Goal: Task Accomplishment & Management: Manage account settings

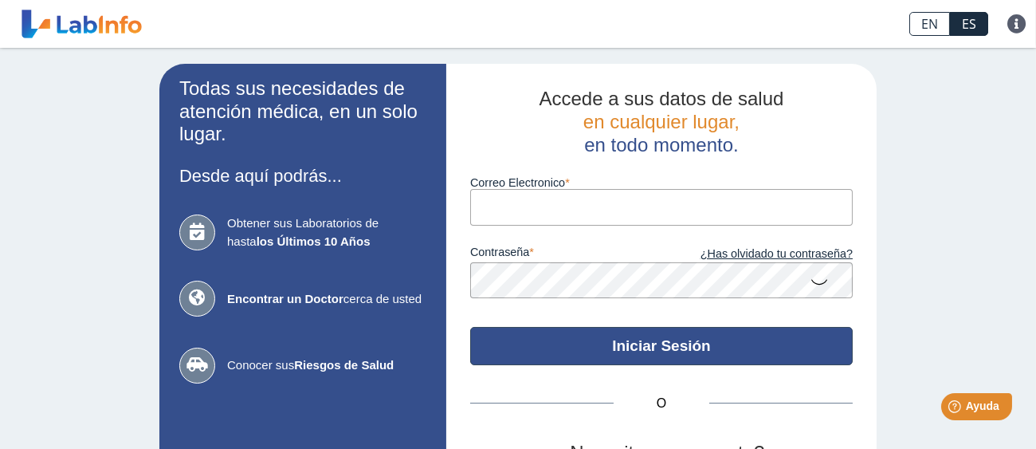
type input "[EMAIL_ADDRESS][DOMAIN_NAME]"
click at [656, 350] on button "Iniciar Sesión" at bounding box center [661, 346] width 383 height 38
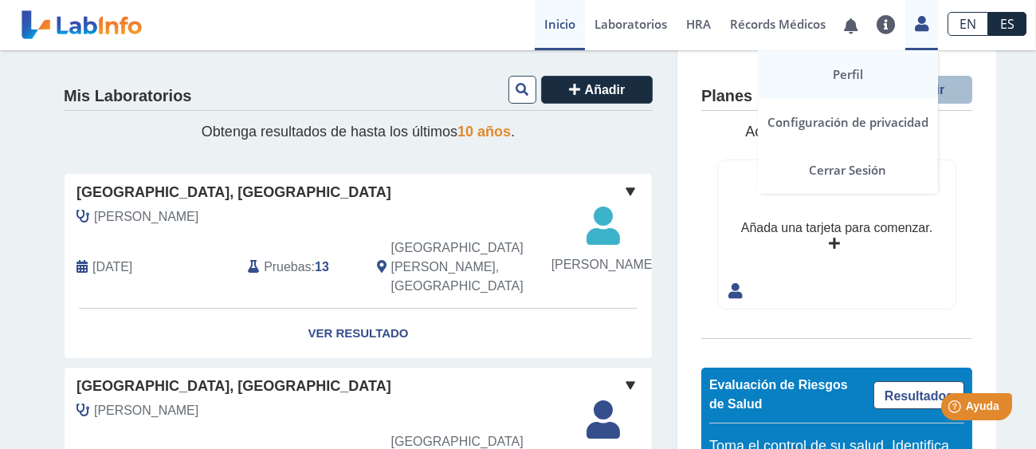
click at [854, 76] on link "Perfil" at bounding box center [848, 74] width 180 height 48
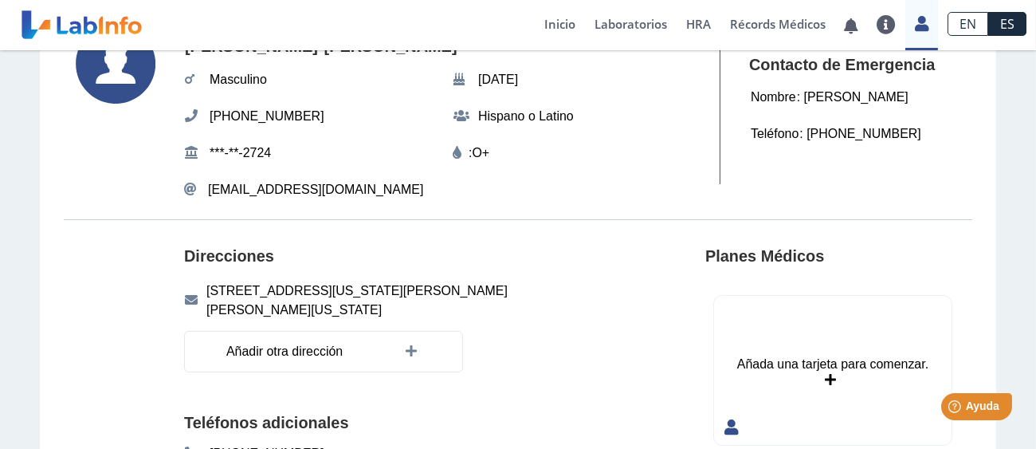
scroll to position [98, 0]
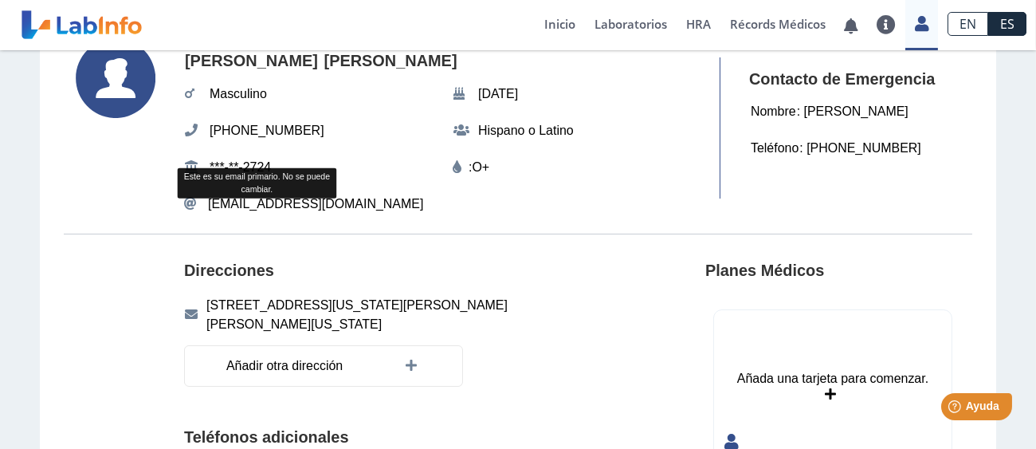
click at [272, 202] on span "[EMAIL_ADDRESS][DOMAIN_NAME]" at bounding box center [315, 203] width 215 height 19
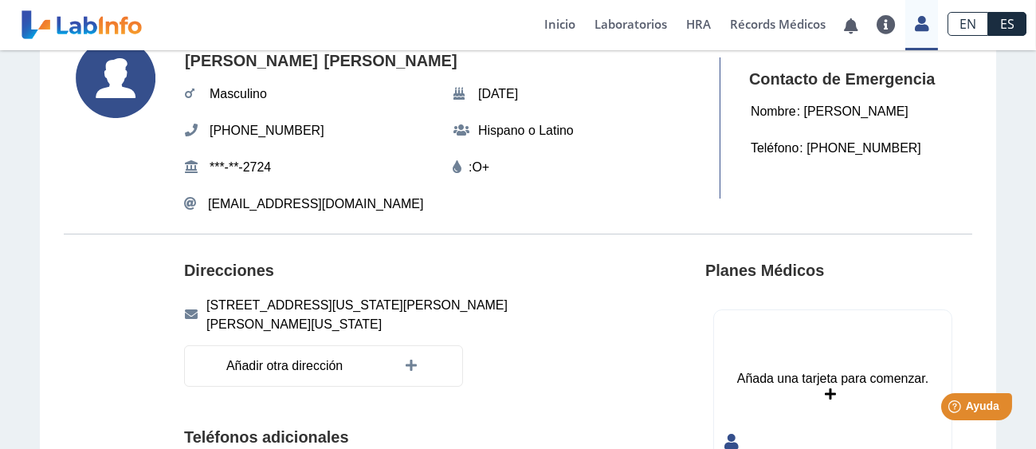
click at [284, 200] on span "[EMAIL_ADDRESS][DOMAIN_NAME]" at bounding box center [315, 203] width 215 height 19
click at [151, 179] on svg-icon at bounding box center [126, 128] width 100 height 180
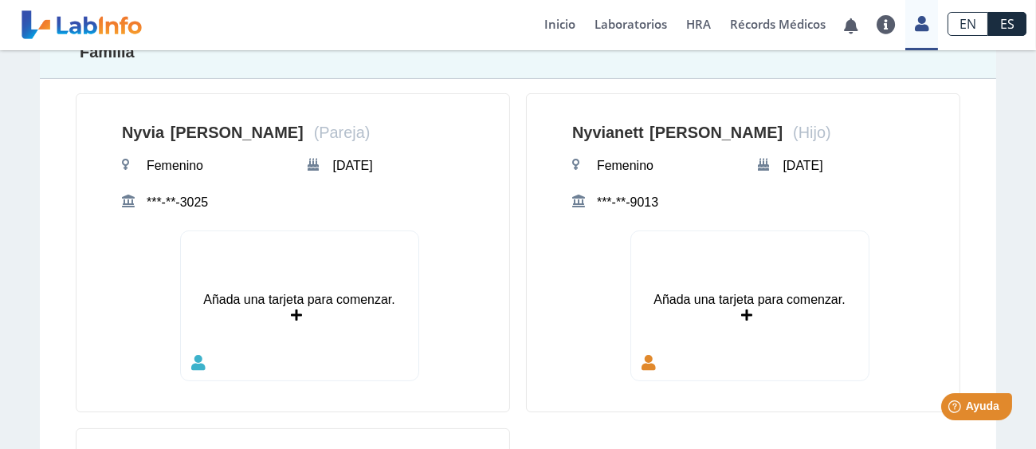
scroll to position [799, 0]
click at [344, 198] on div "[PERSON_NAME] ([PERSON_NAME]) Femenino [DATE] ***-**-3025" at bounding box center [299, 165] width 356 height 107
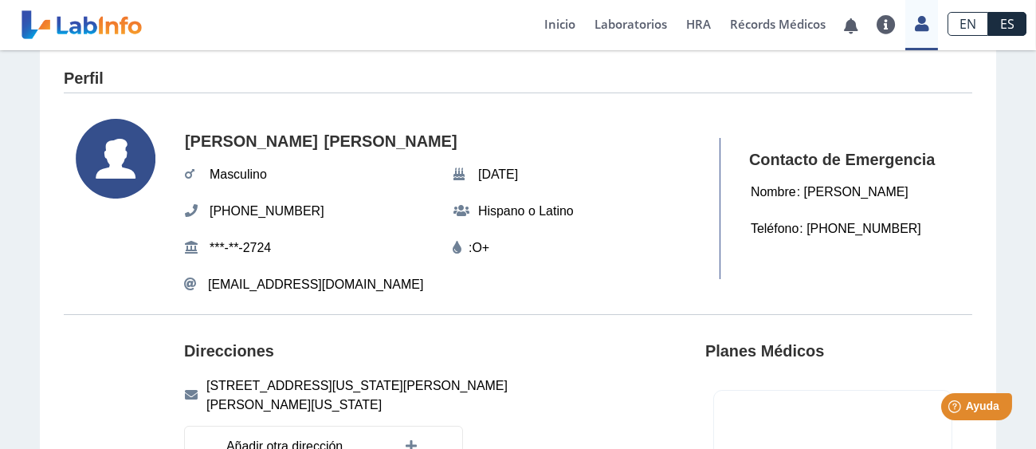
scroll to position [8, 0]
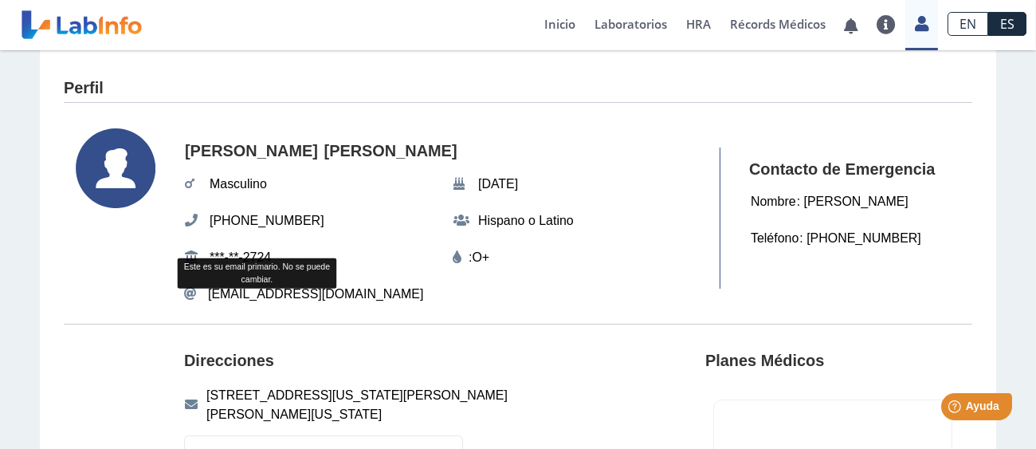
drag, startPoint x: 171, startPoint y: 292, endPoint x: 277, endPoint y: 297, distance: 106.9
click at [277, 297] on section "[PERSON_NAME] [DATE] (787) 314-2611 Hispano o [DEMOGRAPHIC_DATA] ***-**-2724 : …" at bounding box center [518, 218] width 909 height 212
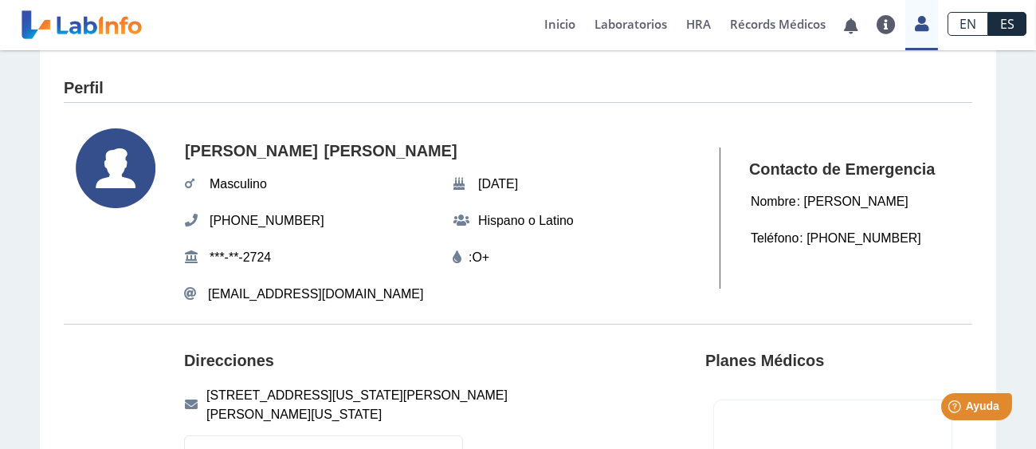
drag, startPoint x: 277, startPoint y: 297, endPoint x: 390, endPoint y: 304, distance: 112.6
click at [390, 304] on div "[PERSON_NAME] [DATE] (787) 314-2611 Hispano o [DEMOGRAPHIC_DATA] ***-**-2724 : …" at bounding box center [444, 218] width 521 height 180
click at [687, 72] on div "Perfil" at bounding box center [518, 84] width 909 height 37
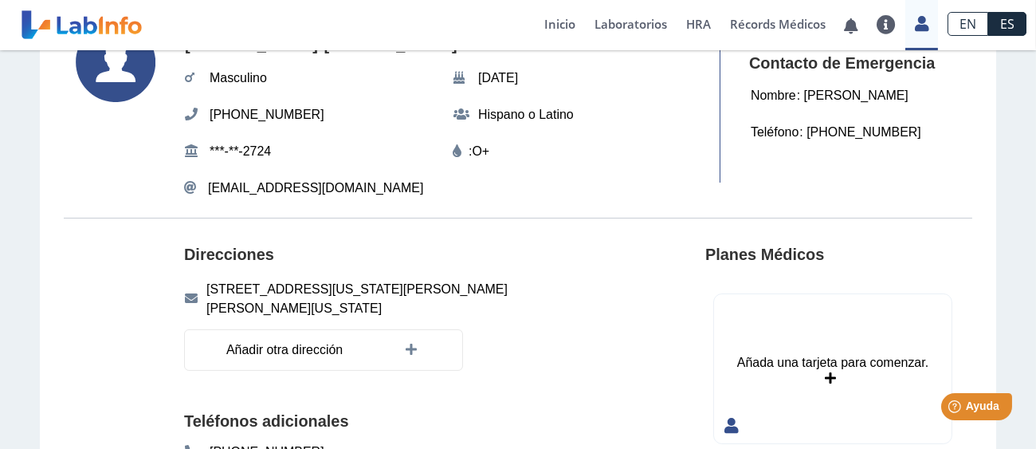
scroll to position [0, 0]
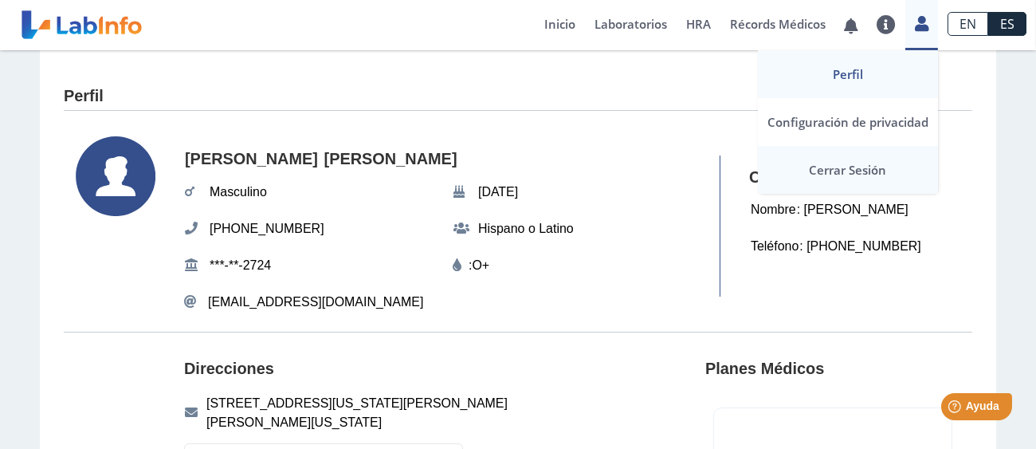
click at [836, 173] on link "Cerrar Sesión" at bounding box center [848, 170] width 180 height 48
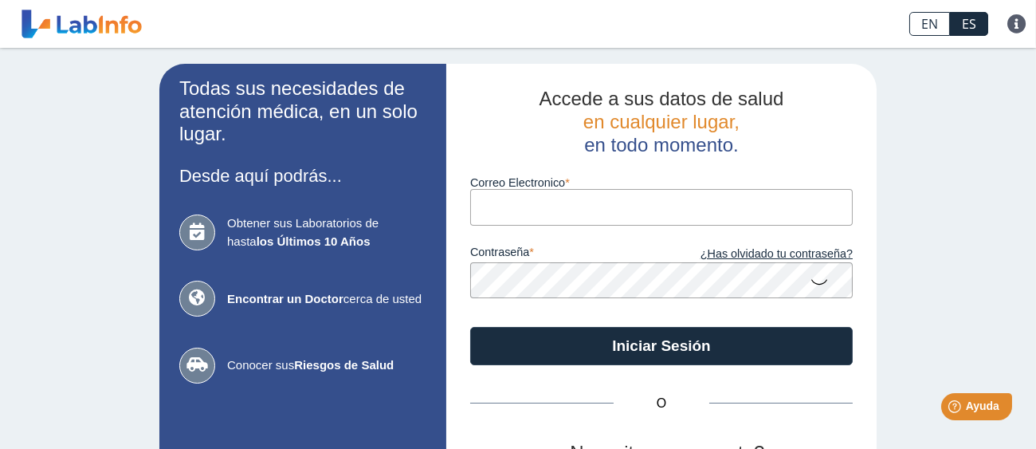
type input "[EMAIL_ADDRESS][DOMAIN_NAME]"
click at [956, 108] on div "Todas sus necesidades de atención médica, en un solo lugar. Desde aquí podrás..…" at bounding box center [518, 333] width 1036 height 571
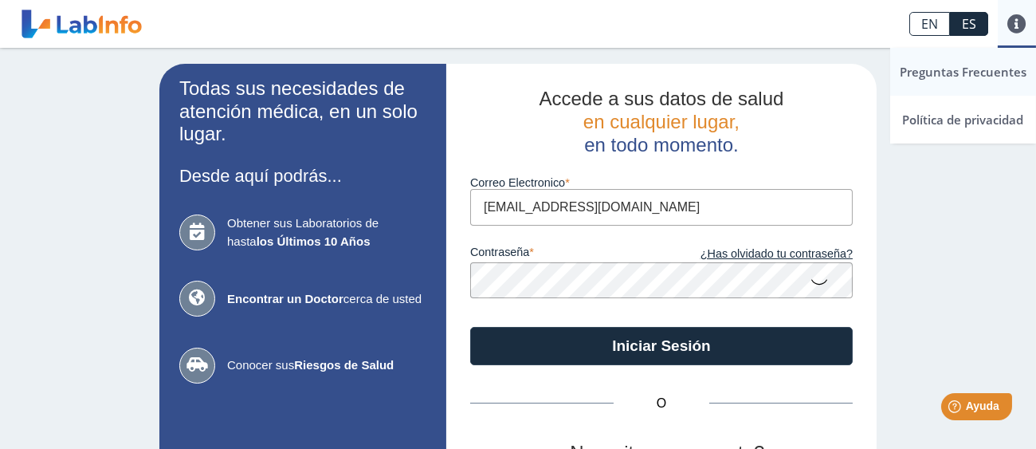
click at [992, 69] on link "Preguntas Frecuentes" at bounding box center [963, 72] width 146 height 48
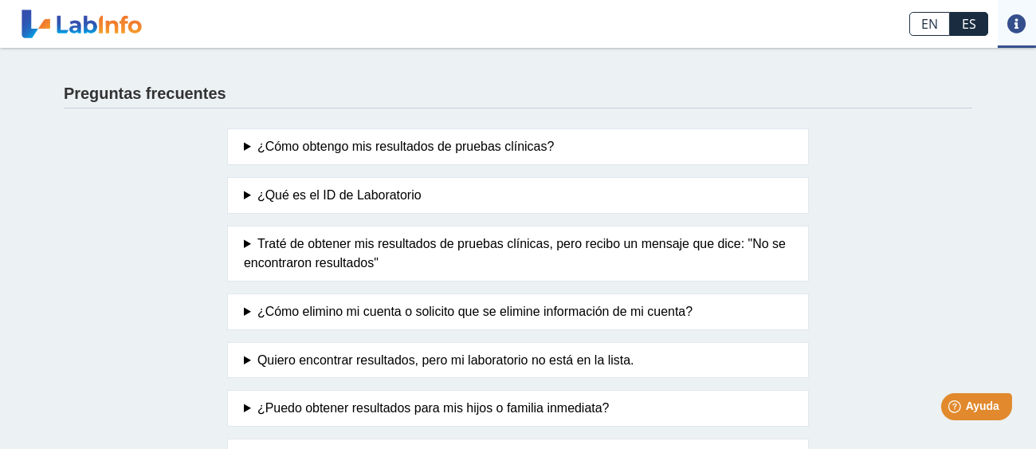
click at [720, 80] on div "Preguntas frecuentes" at bounding box center [518, 90] width 909 height 37
